Goal: Information Seeking & Learning: Learn about a topic

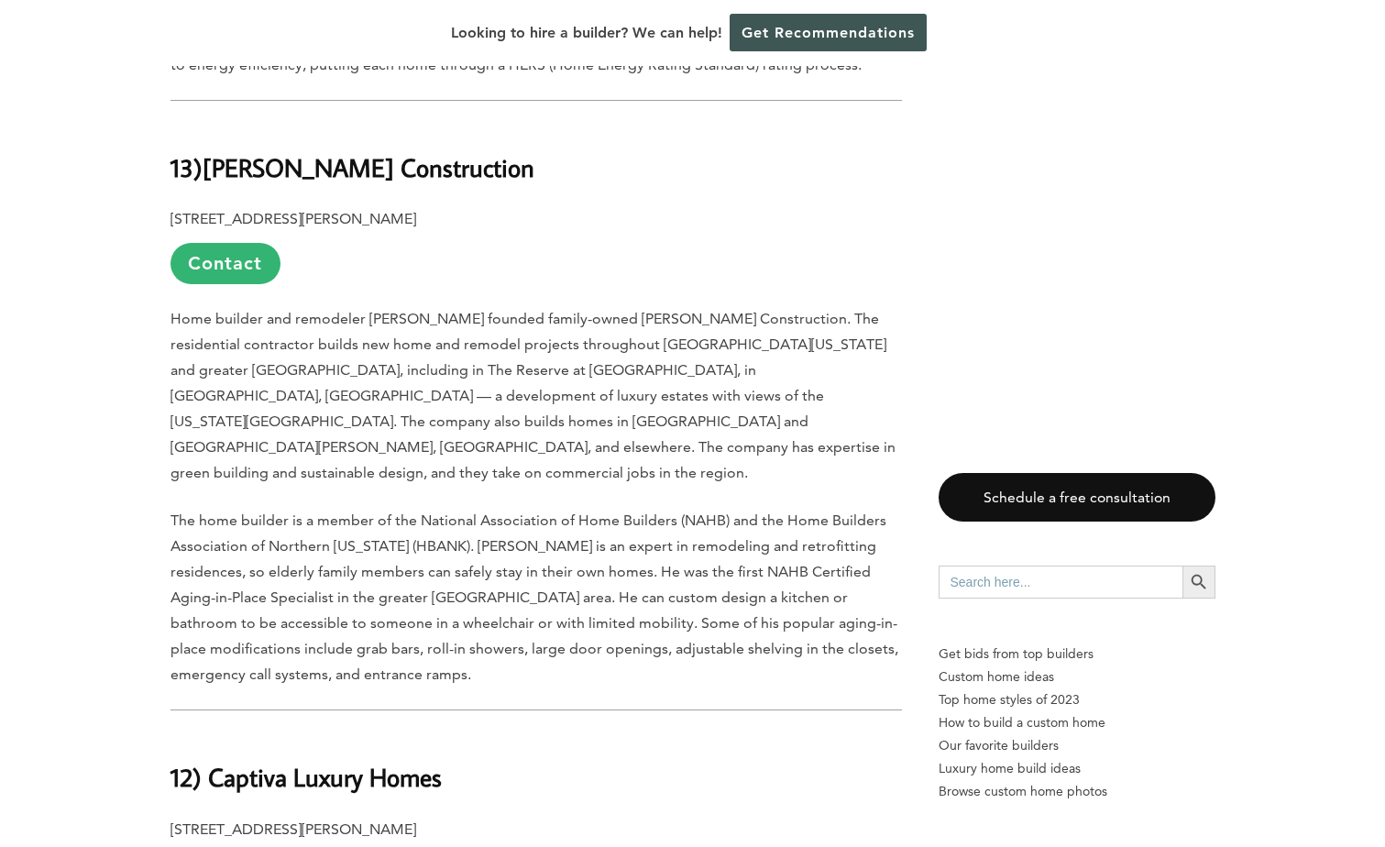
scroll to position [2383, 0]
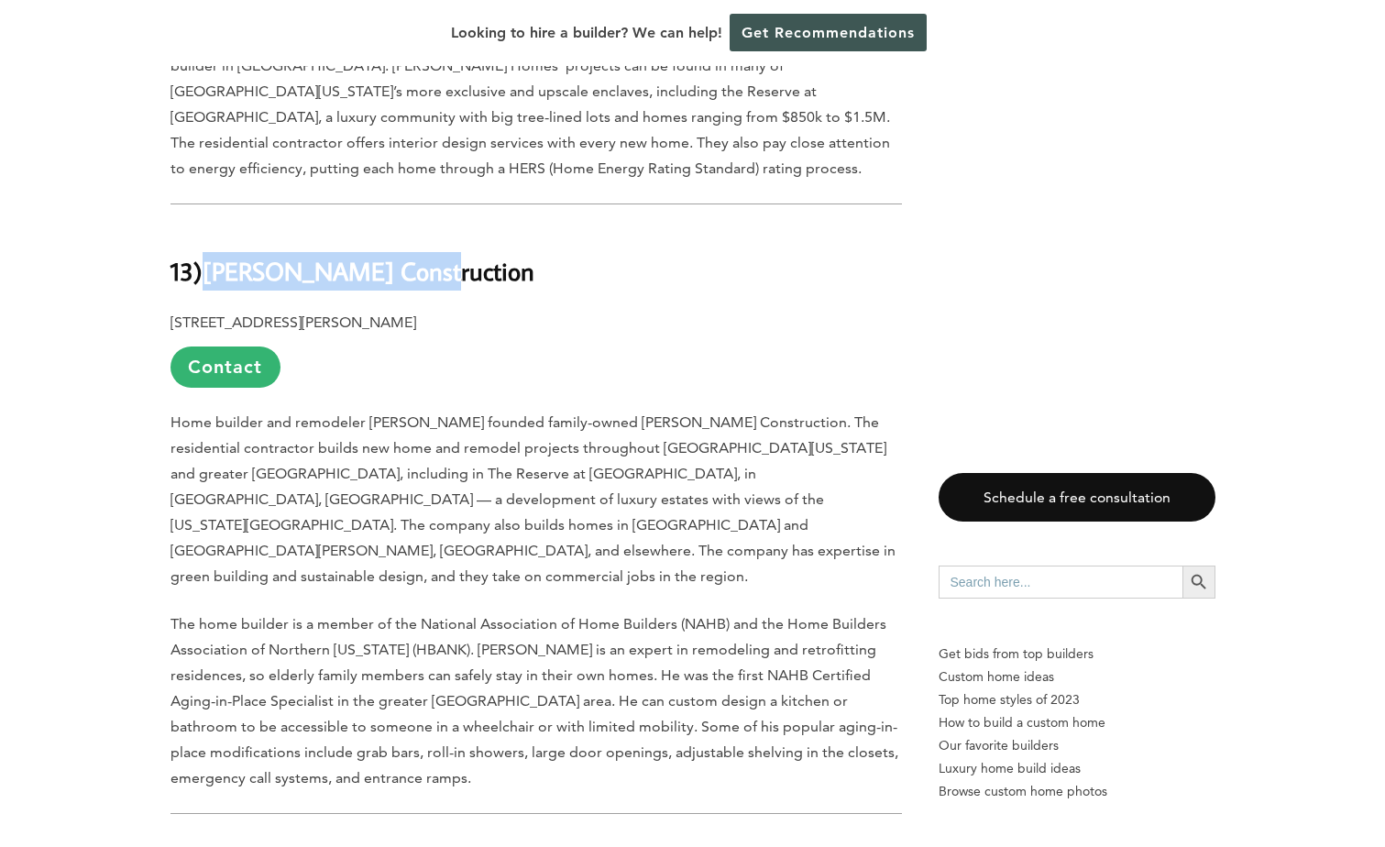
drag, startPoint x: 423, startPoint y: 228, endPoint x: 210, endPoint y: 224, distance: 213.6
click at [210, 226] on h2 "13) [PERSON_NAME] Construction" at bounding box center [535, 257] width 731 height 63
copy b "[PERSON_NAME] Construction"
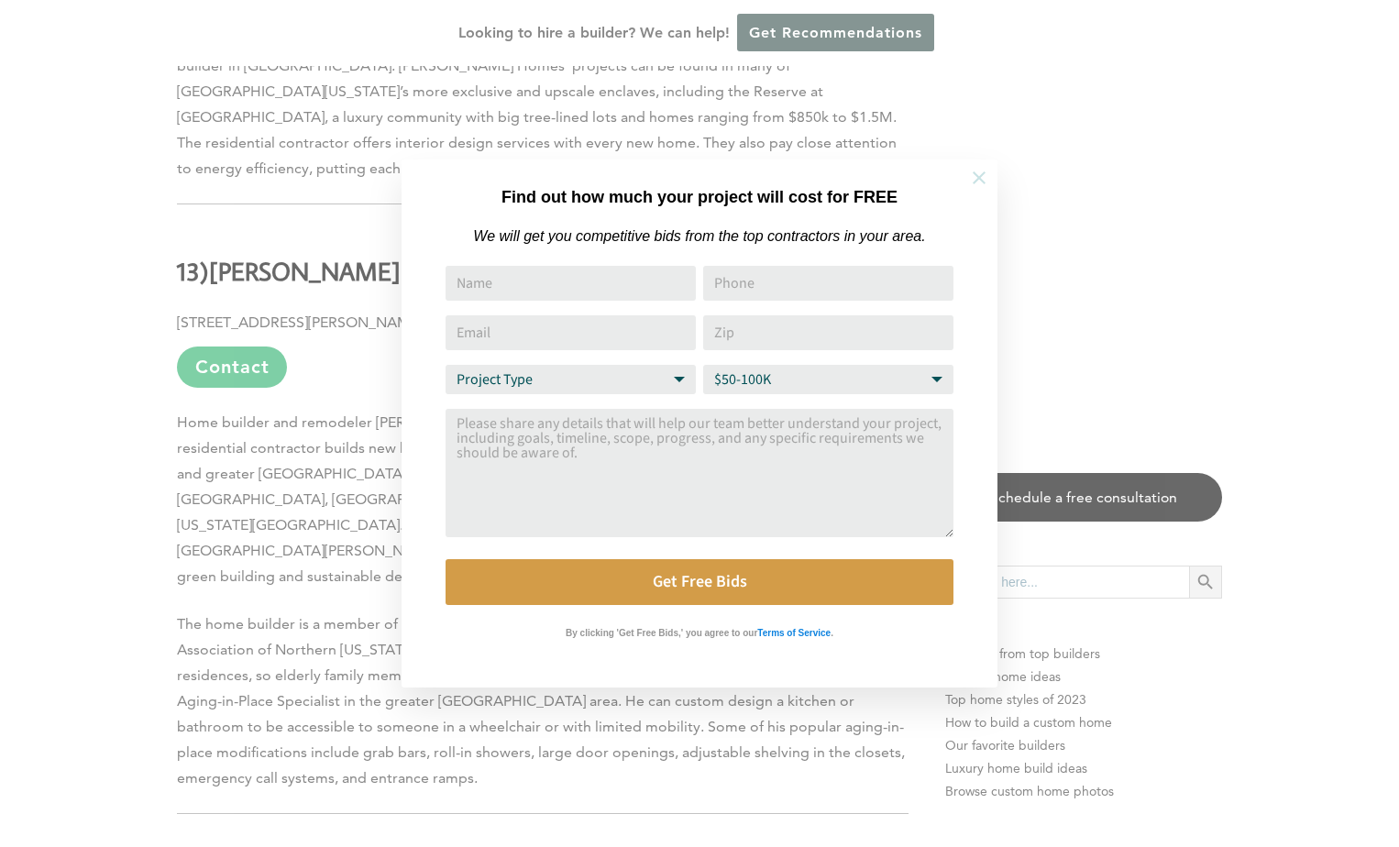
click at [976, 180] on icon at bounding box center [978, 177] width 13 height 13
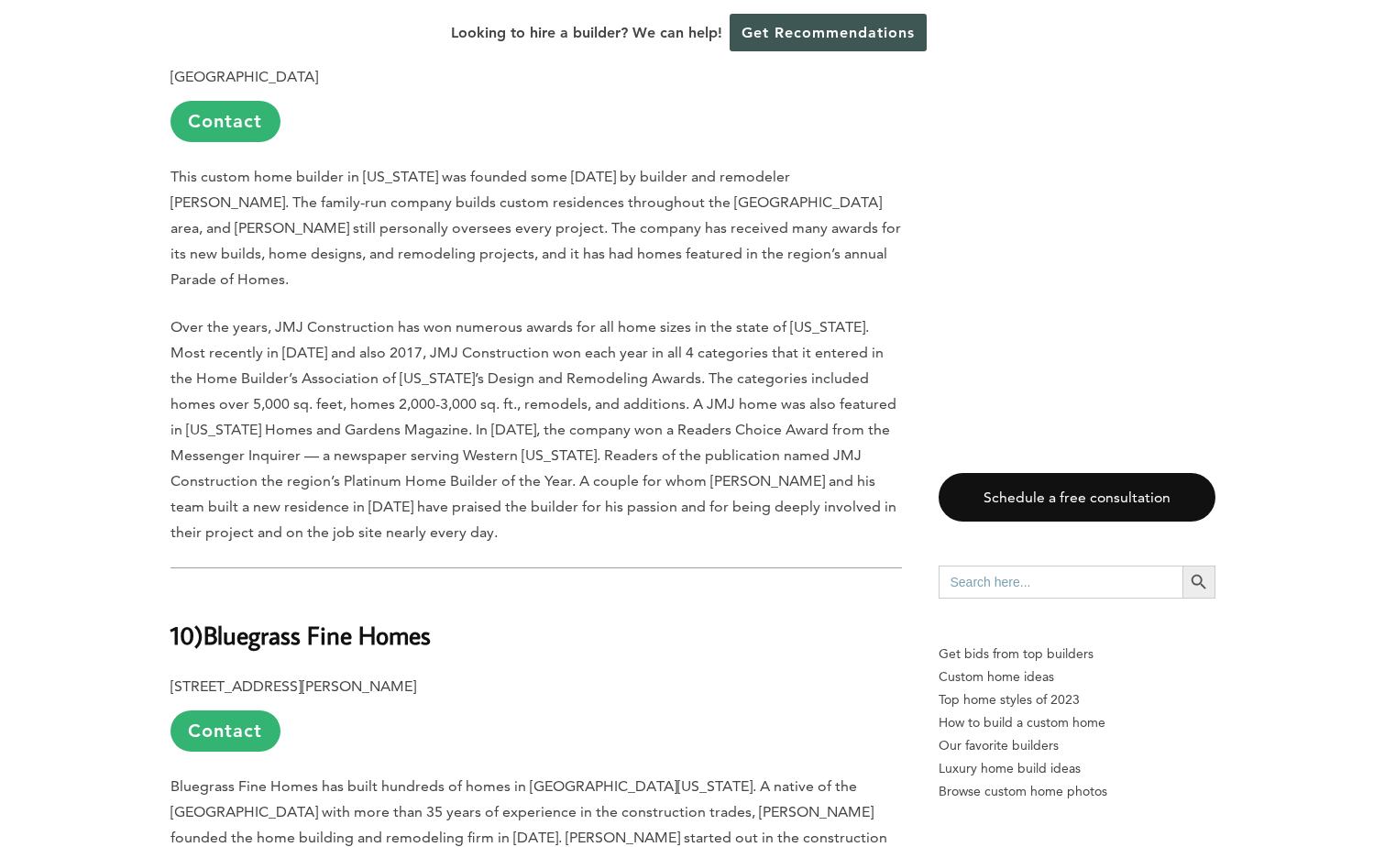
scroll to position [3850, 0]
drag, startPoint x: 446, startPoint y: 476, endPoint x: 212, endPoint y: 487, distance: 234.9
click at [212, 589] on h2 "10) Bluegrass Fine Homes" at bounding box center [535, 620] width 731 height 63
copy b "Bluegrass Fine Homes"
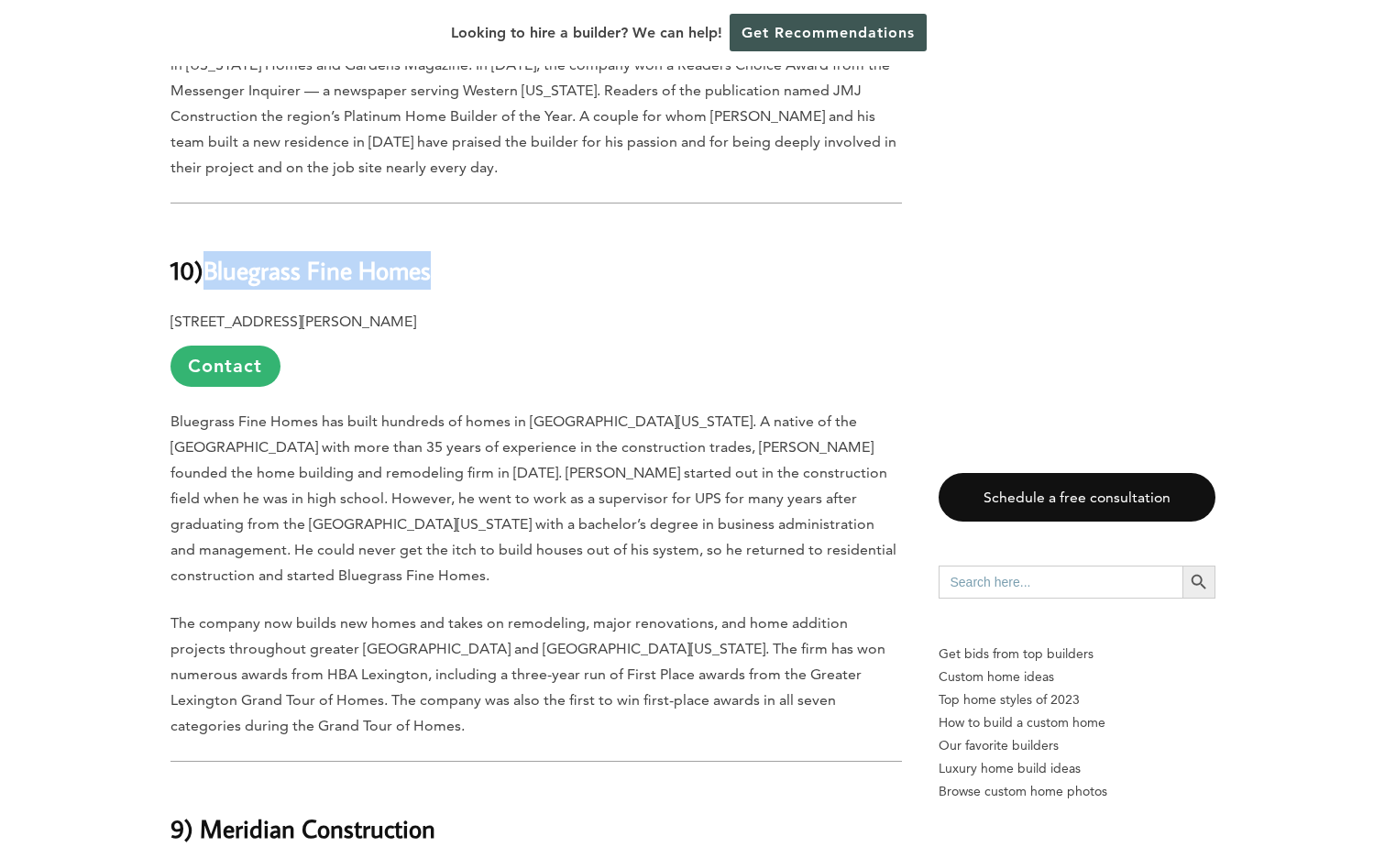
scroll to position [4216, 0]
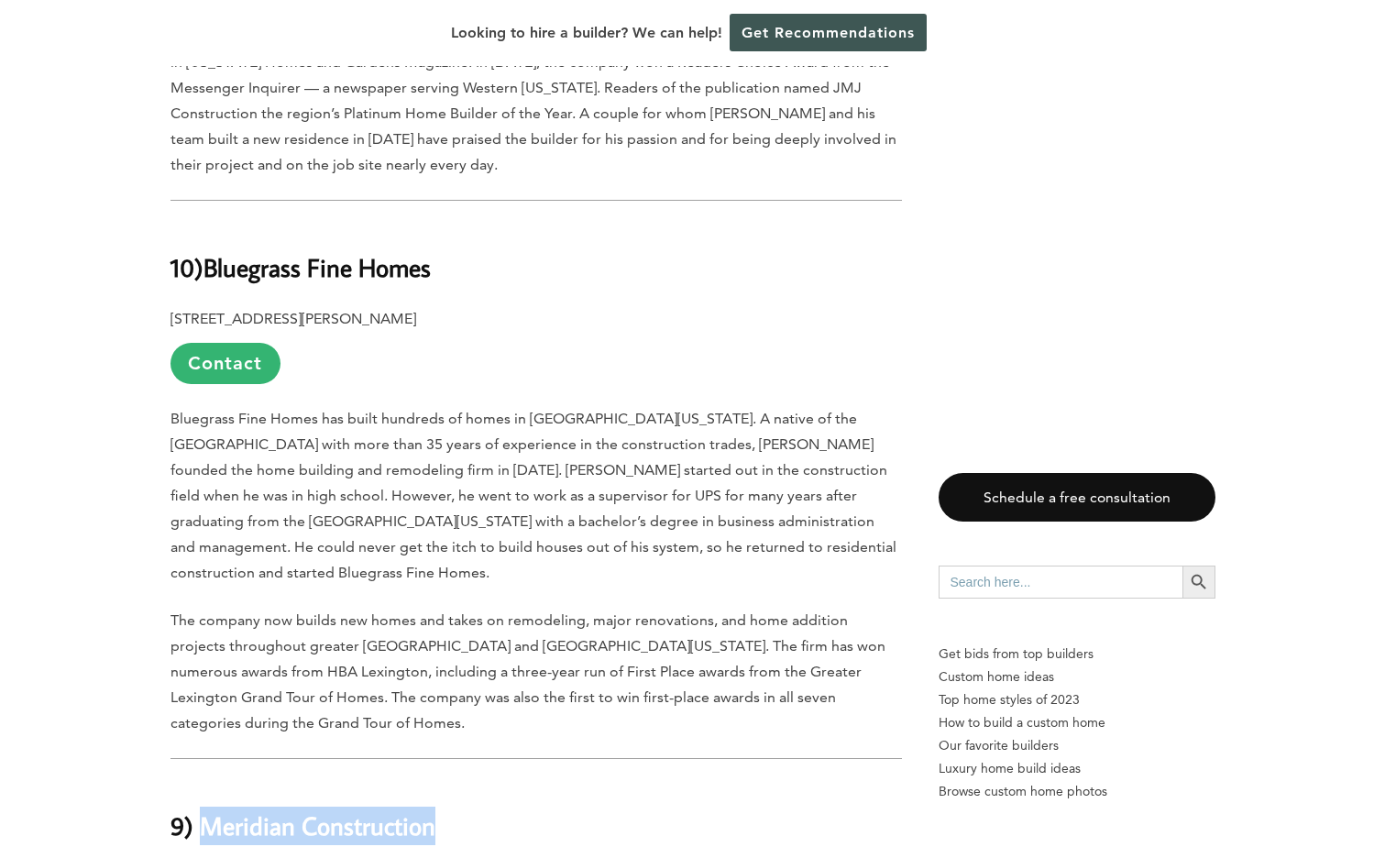
drag, startPoint x: 437, startPoint y: 621, endPoint x: 203, endPoint y: 632, distance: 234.0
click at [203, 781] on h2 "9) Meridian Construction" at bounding box center [535, 812] width 731 height 63
copy b "Meridian Construction"
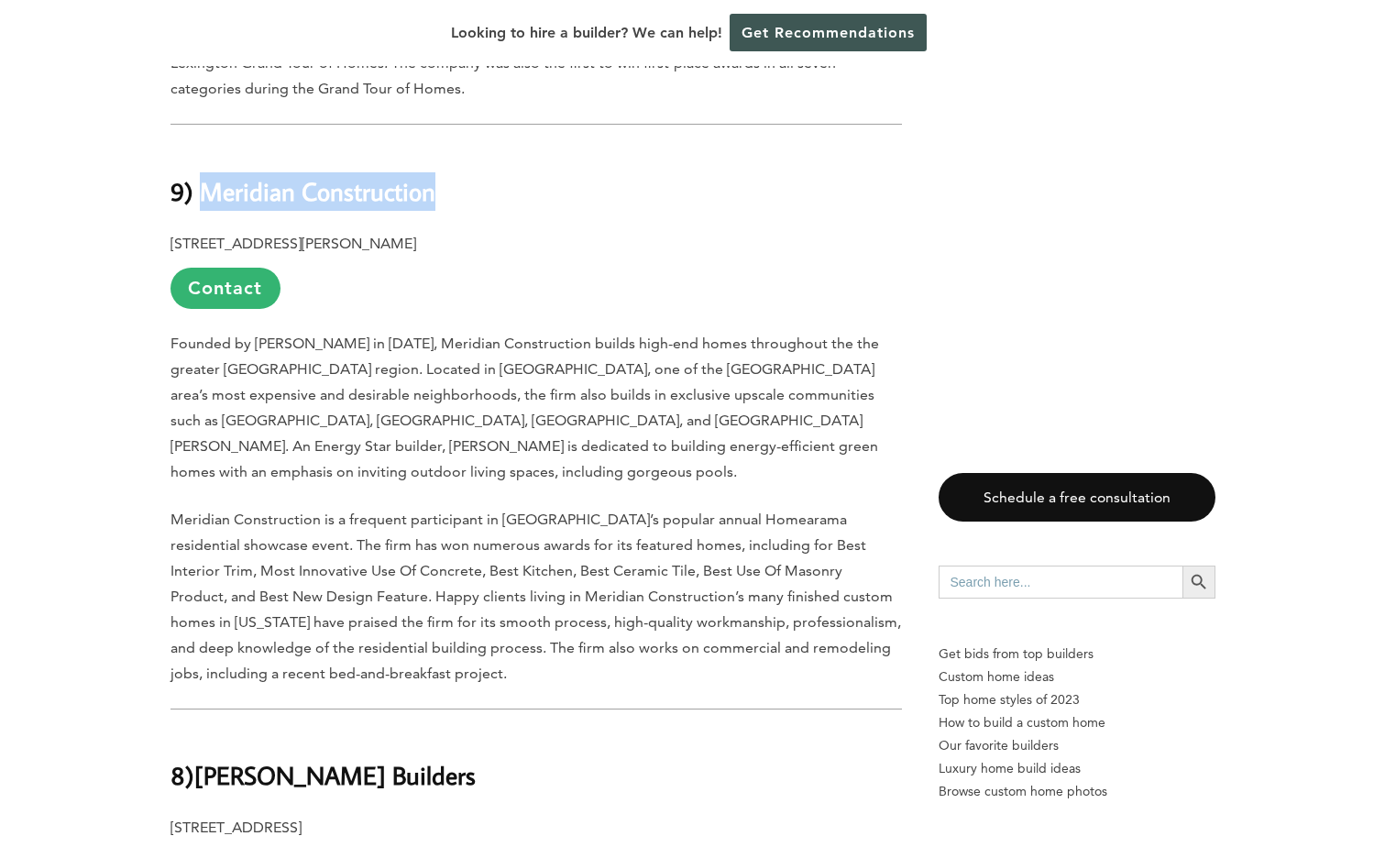
scroll to position [4858, 0]
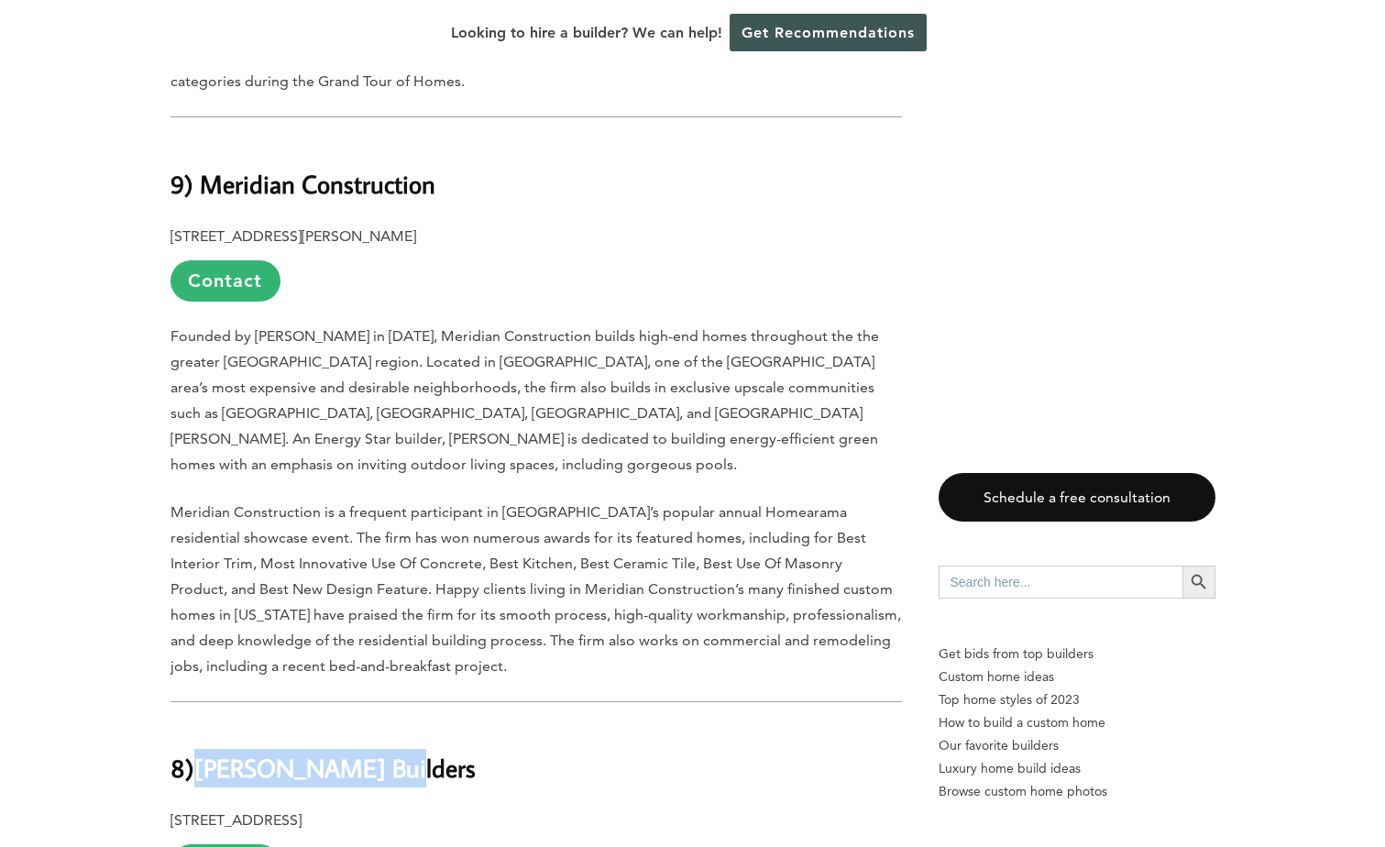
drag, startPoint x: 394, startPoint y: 530, endPoint x: 206, endPoint y: 538, distance: 188.1
click at [206, 724] on h2 "8) [PERSON_NAME] Builders" at bounding box center [535, 755] width 731 height 63
copy b "[PERSON_NAME] Builders"
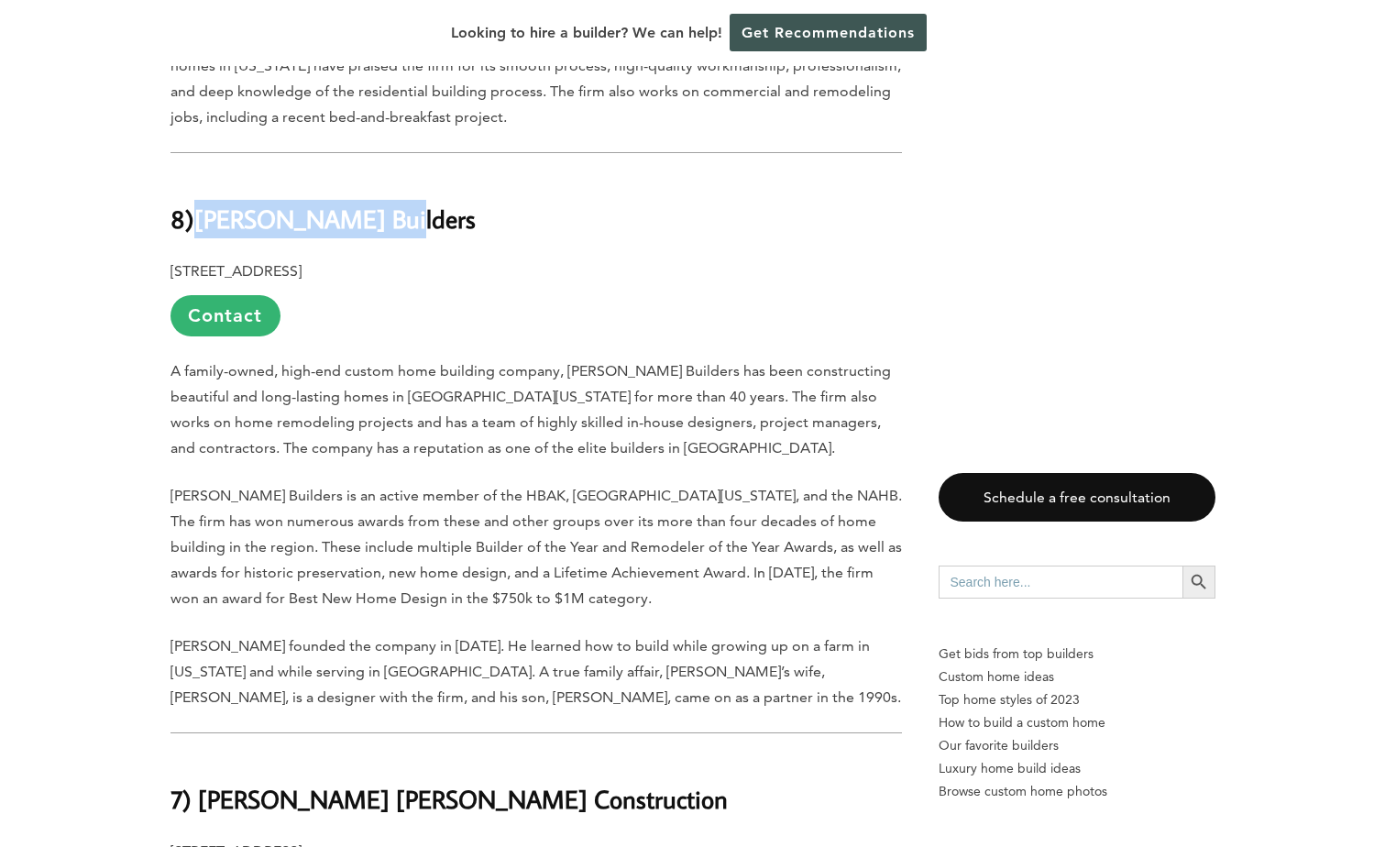
scroll to position [5408, 0]
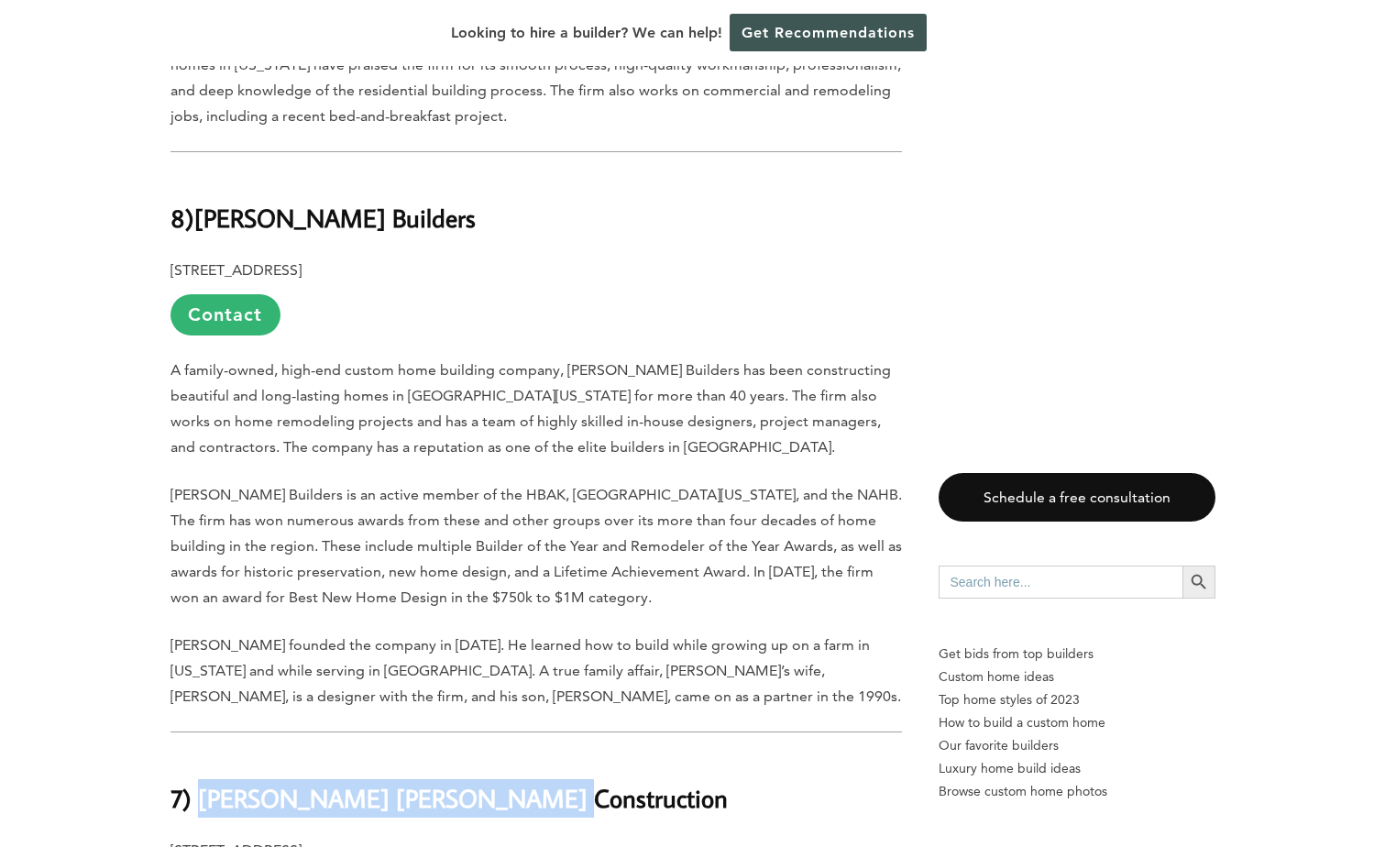
drag, startPoint x: 499, startPoint y: 568, endPoint x: 198, endPoint y: 567, distance: 300.6
click at [198, 754] on h2 "7) [PERSON_NAME] [PERSON_NAME] Construction" at bounding box center [535, 785] width 731 height 63
copy b "[PERSON_NAME] [PERSON_NAME] Construction"
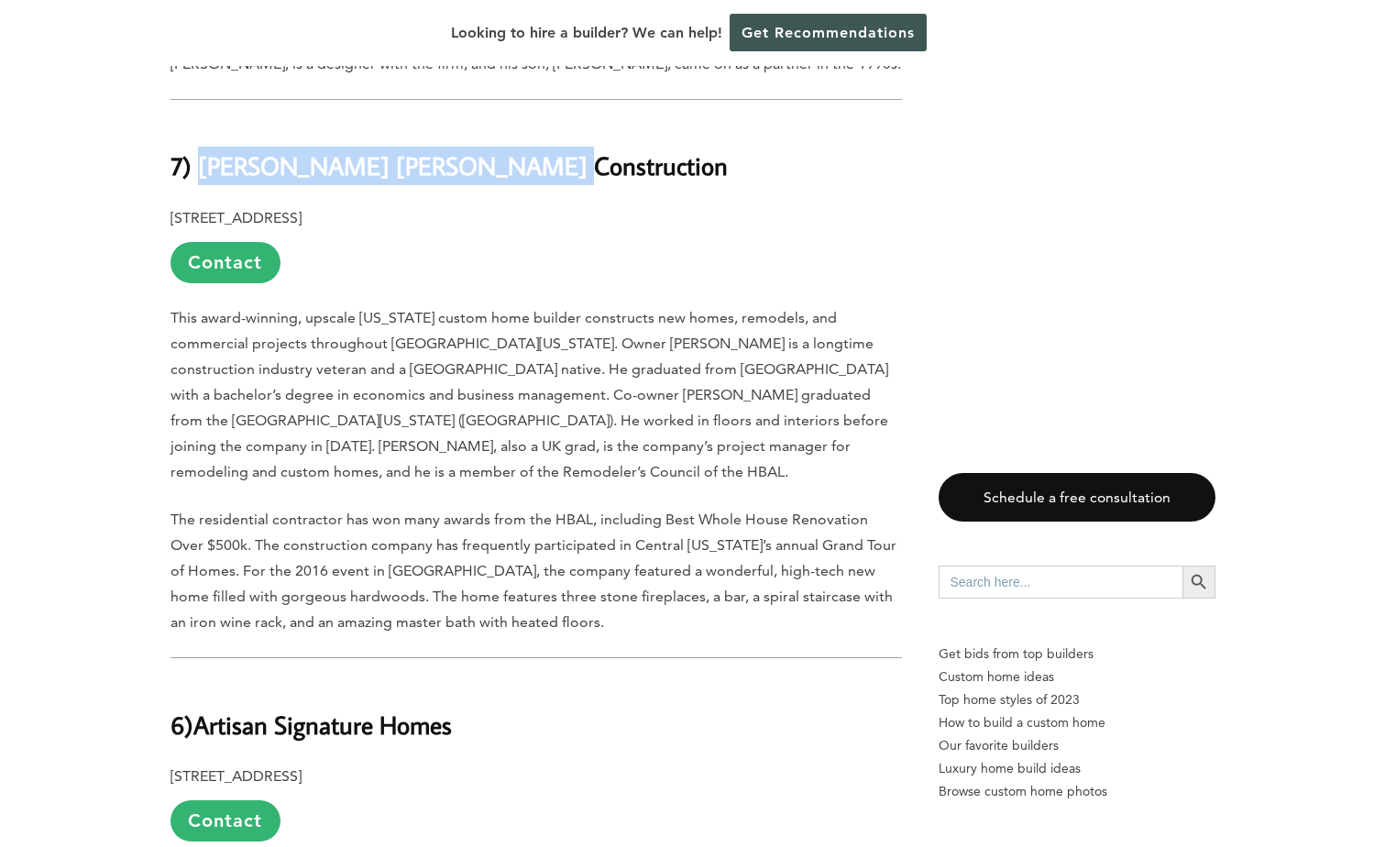
scroll to position [6049, 0]
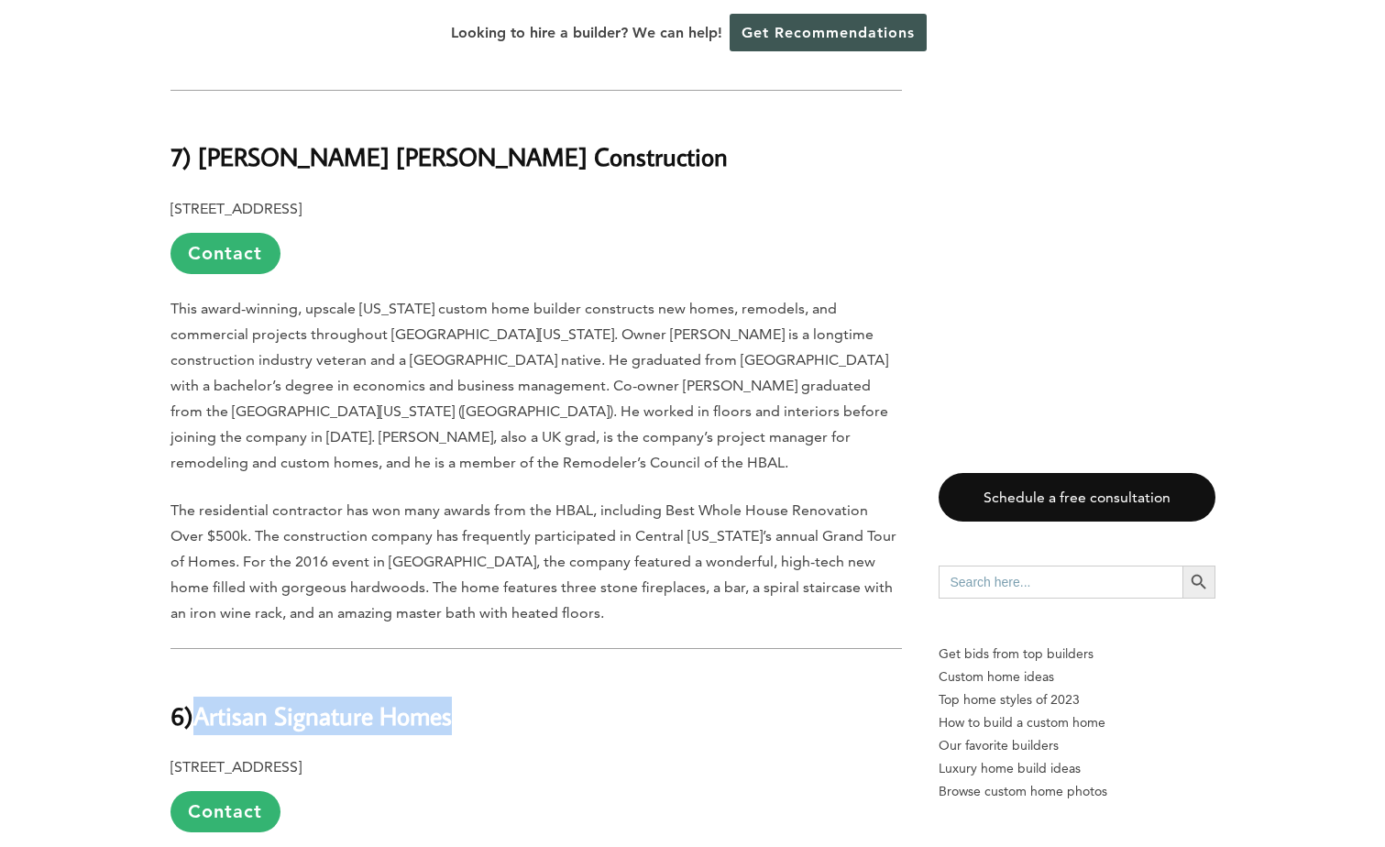
drag, startPoint x: 476, startPoint y: 474, endPoint x: 200, endPoint y: 474, distance: 275.9
click at [200, 671] on h2 "6) Artisan Signature Homes" at bounding box center [535, 702] width 731 height 63
copy b "Artisan Signature Homes"
